Goal: Participate in discussion: Engage in conversation with other users on a specific topic

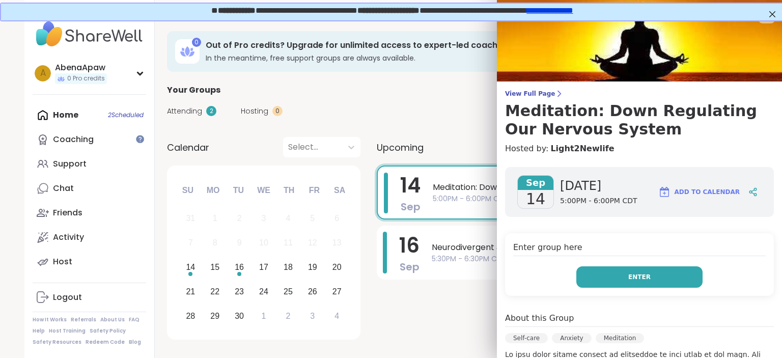
click at [641, 282] on button "Enter" at bounding box center [640, 276] width 126 height 21
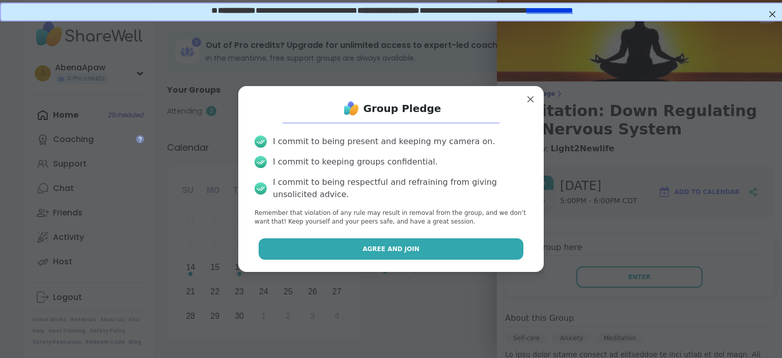
click at [439, 252] on button "Agree and Join" at bounding box center [391, 248] width 265 height 21
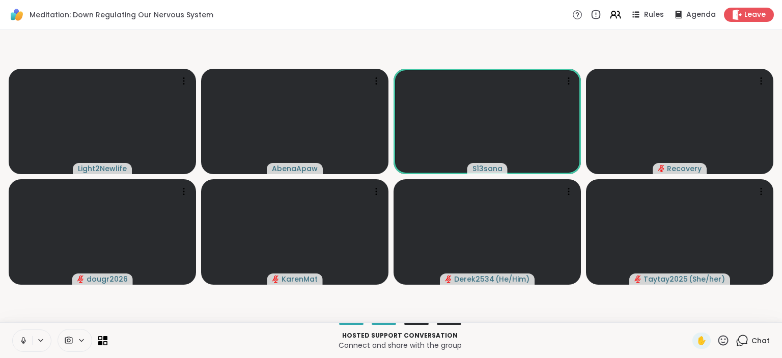
click at [20, 347] on button at bounding box center [22, 340] width 19 height 21
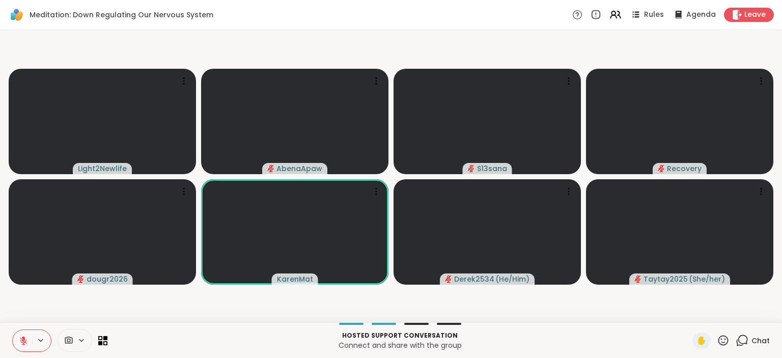
click at [726, 343] on icon at bounding box center [724, 340] width 10 height 10
click at [739, 317] on span "🌟" at bounding box center [738, 314] width 10 height 12
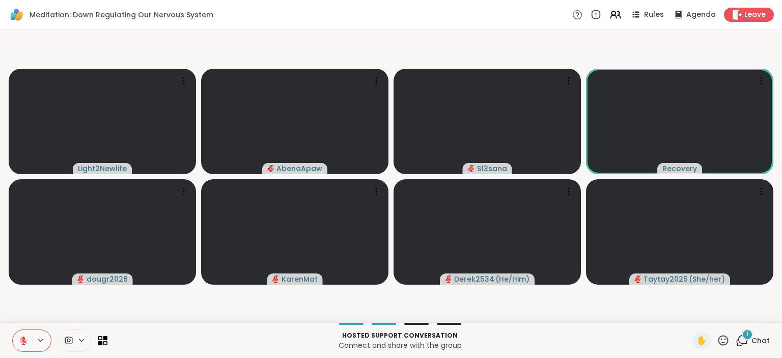
click at [749, 337] on span "1" at bounding box center [748, 334] width 2 height 9
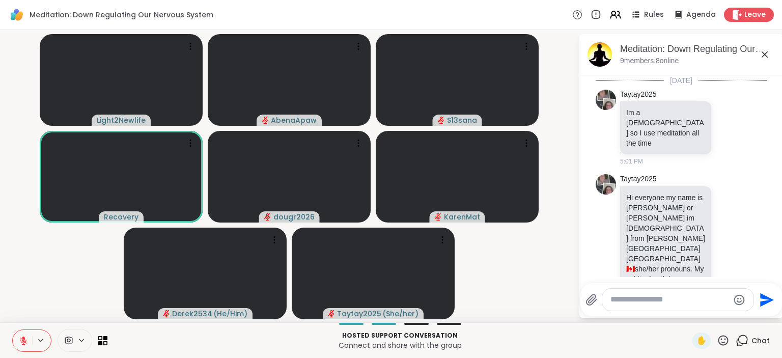
scroll to position [611, 0]
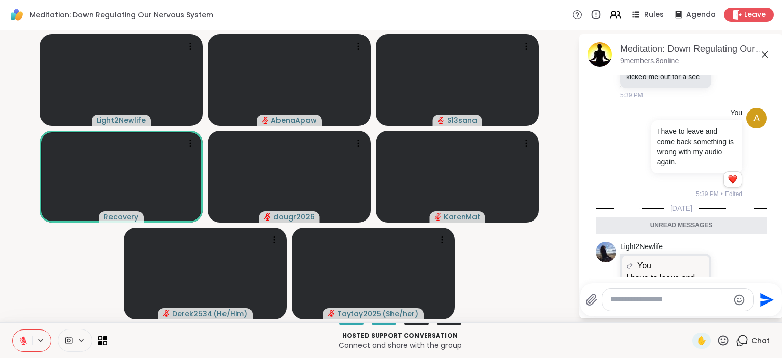
click at [768, 54] on icon at bounding box center [765, 54] width 12 height 12
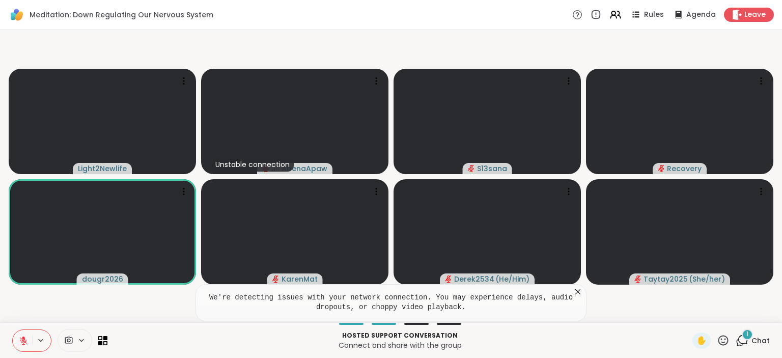
click at [580, 293] on icon at bounding box center [578, 291] width 5 height 5
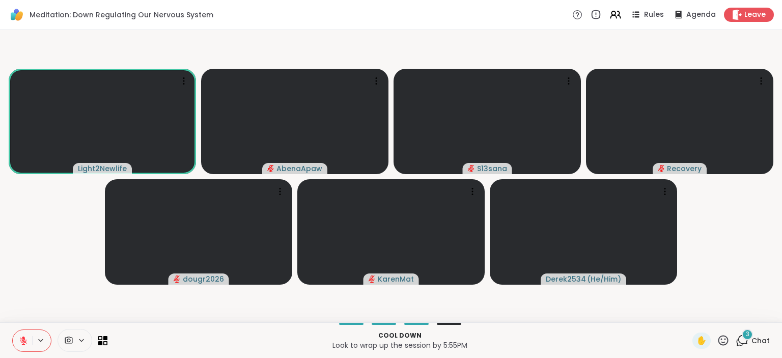
click at [24, 340] on icon at bounding box center [23, 338] width 3 height 4
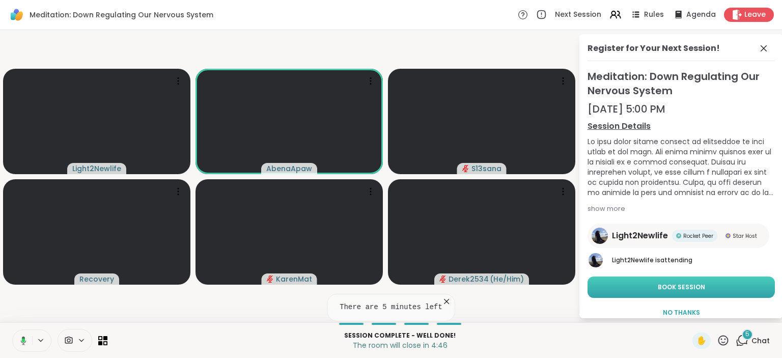
click at [672, 286] on span "Book Session" at bounding box center [681, 287] width 47 height 9
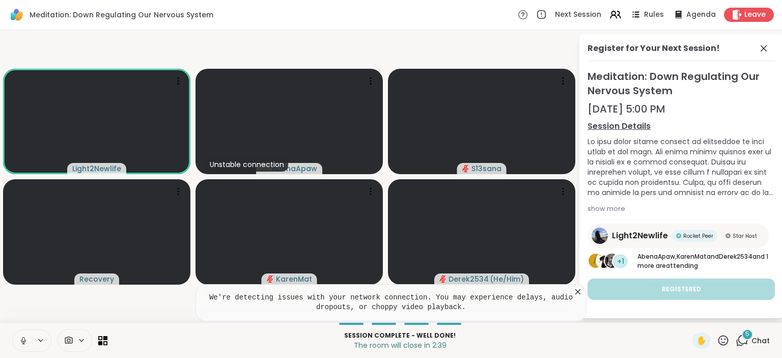
click at [578, 294] on icon at bounding box center [578, 291] width 5 height 5
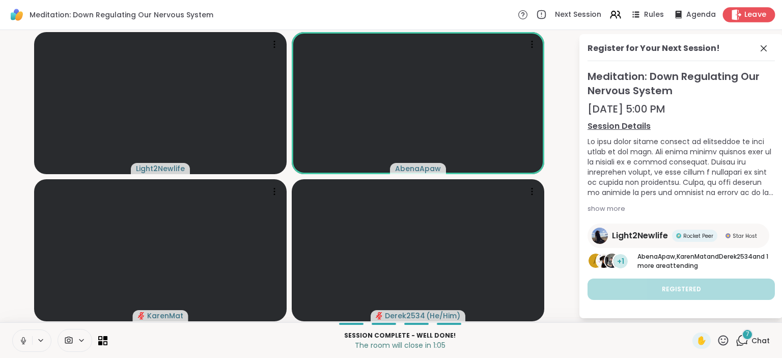
click at [743, 11] on div "Leave" at bounding box center [749, 14] width 52 height 15
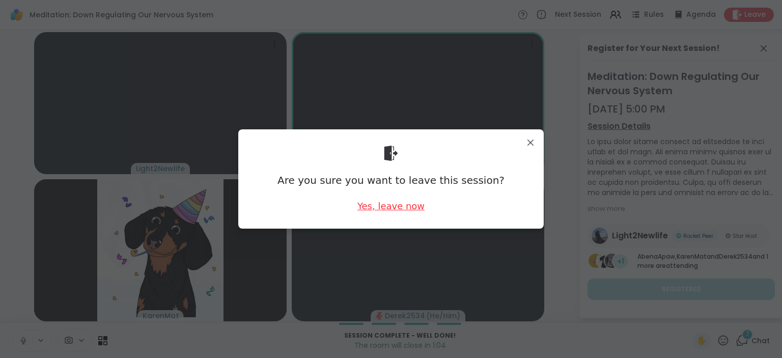
click at [411, 205] on div "Yes, leave now" at bounding box center [391, 206] width 67 height 13
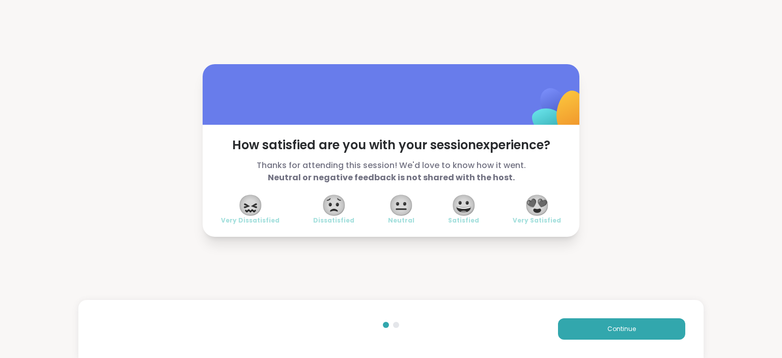
click at [533, 209] on span "😍" at bounding box center [537, 205] width 25 height 18
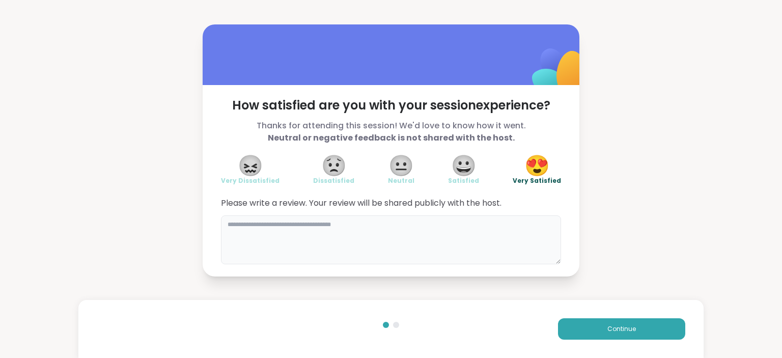
click at [452, 217] on textarea at bounding box center [391, 239] width 340 height 49
click at [456, 238] on textarea "**********" at bounding box center [391, 239] width 340 height 49
click at [498, 224] on textarea "**********" at bounding box center [391, 239] width 340 height 49
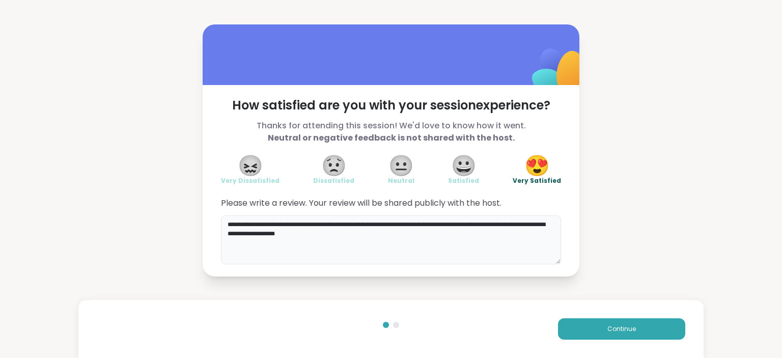
click at [258, 231] on textarea "**********" at bounding box center [391, 239] width 340 height 49
click at [252, 235] on textarea "**********" at bounding box center [391, 239] width 340 height 49
type textarea "**********"
click at [598, 324] on button "Continue" at bounding box center [621, 328] width 127 height 21
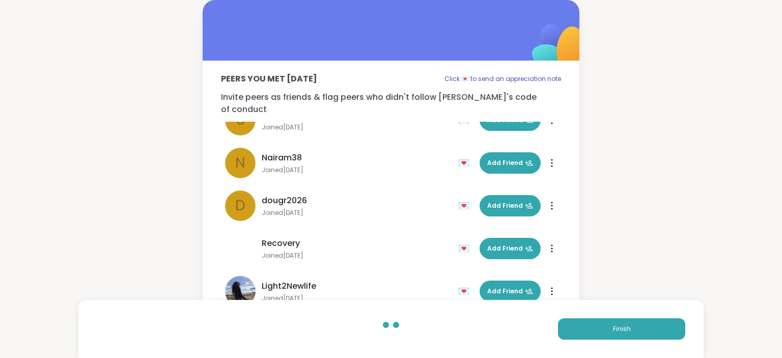
scroll to position [159, 0]
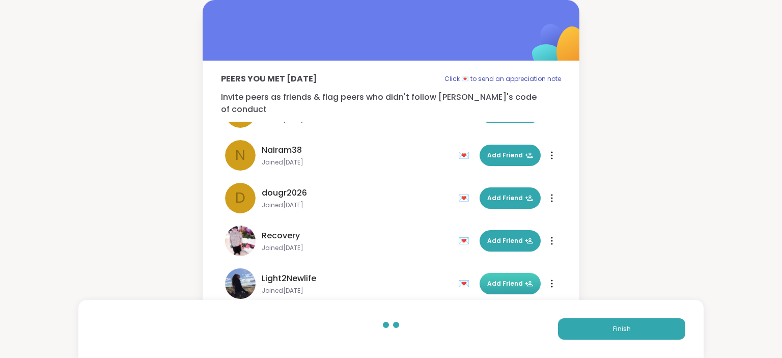
click at [508, 280] on button "Add Friend" at bounding box center [510, 283] width 61 height 21
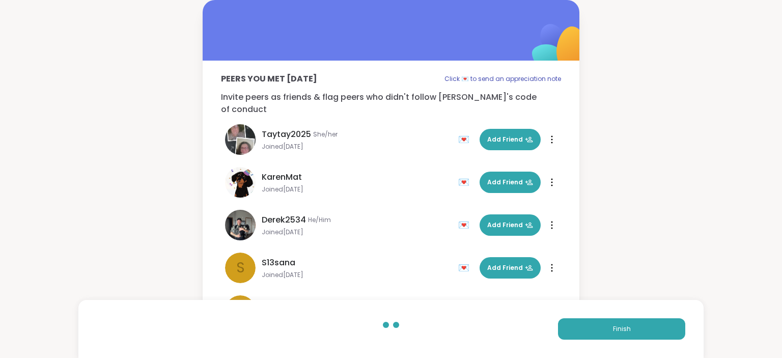
scroll to position [0, 0]
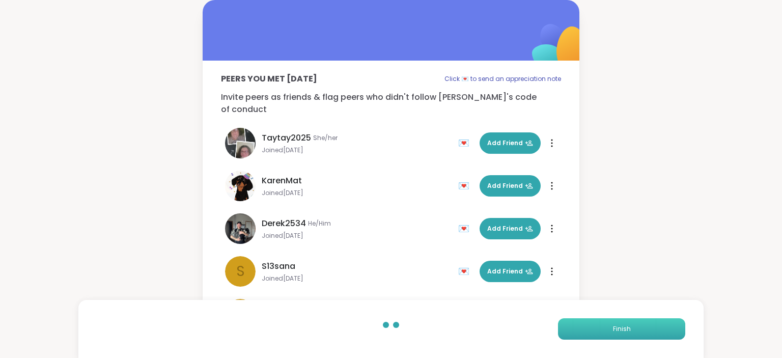
click at [634, 337] on button "Finish" at bounding box center [621, 328] width 127 height 21
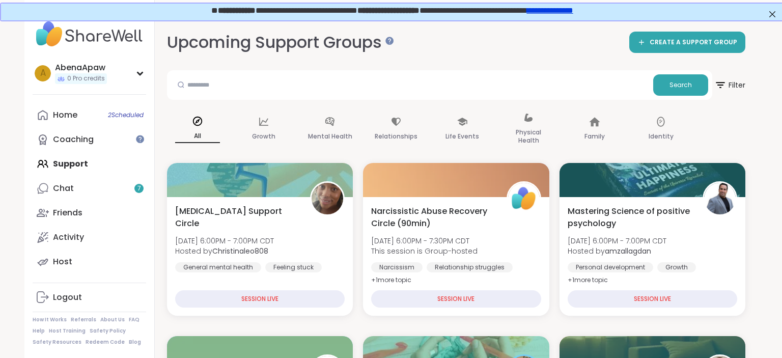
click at [572, 13] on link "**********" at bounding box center [549, 10] width 46 height 8
click at [100, 185] on link "Chat 7" at bounding box center [90, 188] width 114 height 24
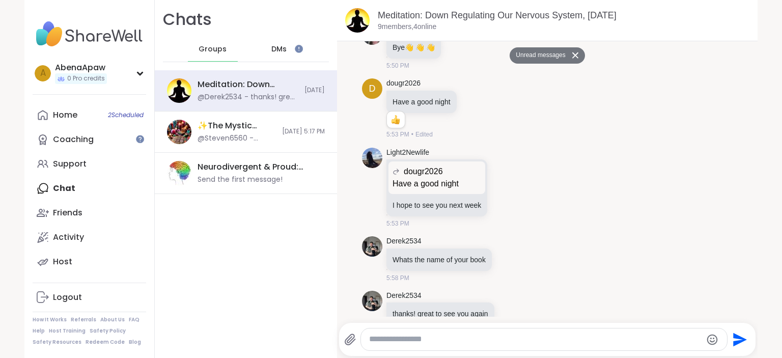
click at [458, 347] on div at bounding box center [544, 340] width 366 height 22
click at [444, 339] on textarea "Type your message" at bounding box center [535, 339] width 333 height 11
type textarea "*"
click at [100, 146] on link "Coaching" at bounding box center [90, 139] width 114 height 24
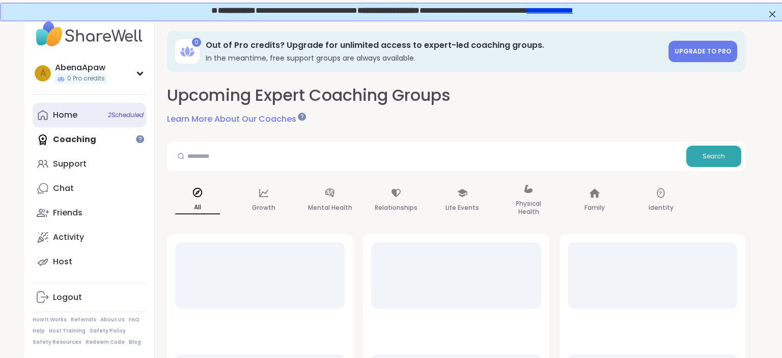
click at [87, 112] on link "Home 2 Scheduled" at bounding box center [90, 115] width 114 height 24
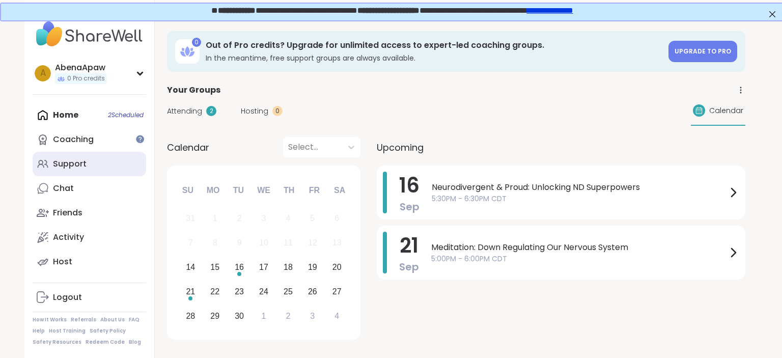
click at [108, 166] on link "Support" at bounding box center [90, 164] width 114 height 24
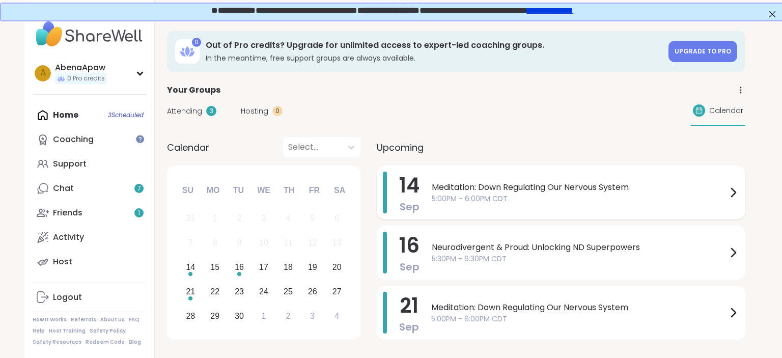
click at [430, 180] on div "[DATE] Meditation: Down Regulating Our Nervous System 5:00PM - 6:00PM CDT" at bounding box center [561, 193] width 369 height 54
